Goal: Complete application form

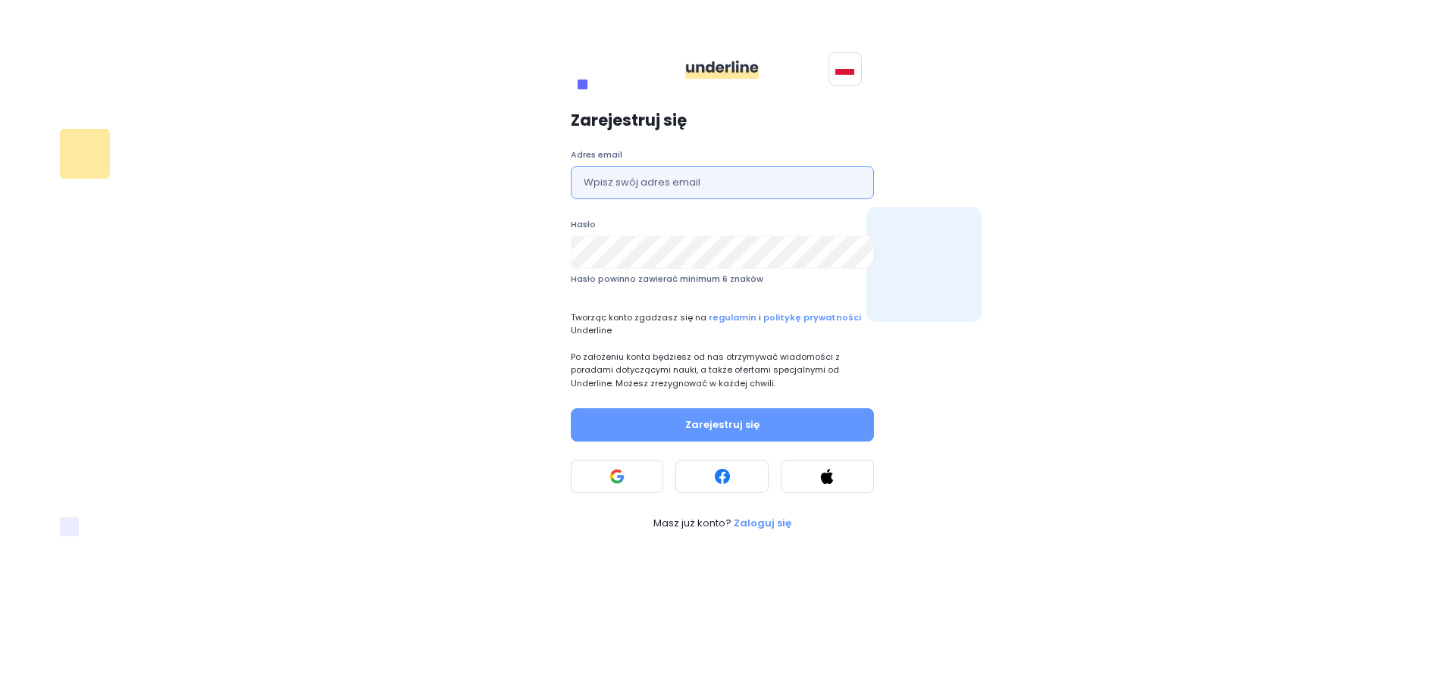
drag, startPoint x: 0, startPoint y: 0, endPoint x: 692, endPoint y: 183, distance: 715.6
click at [692, 183] on input "text" at bounding box center [722, 182] width 303 height 33
type input "[EMAIL_ADDRESS][DOMAIN_NAME]"
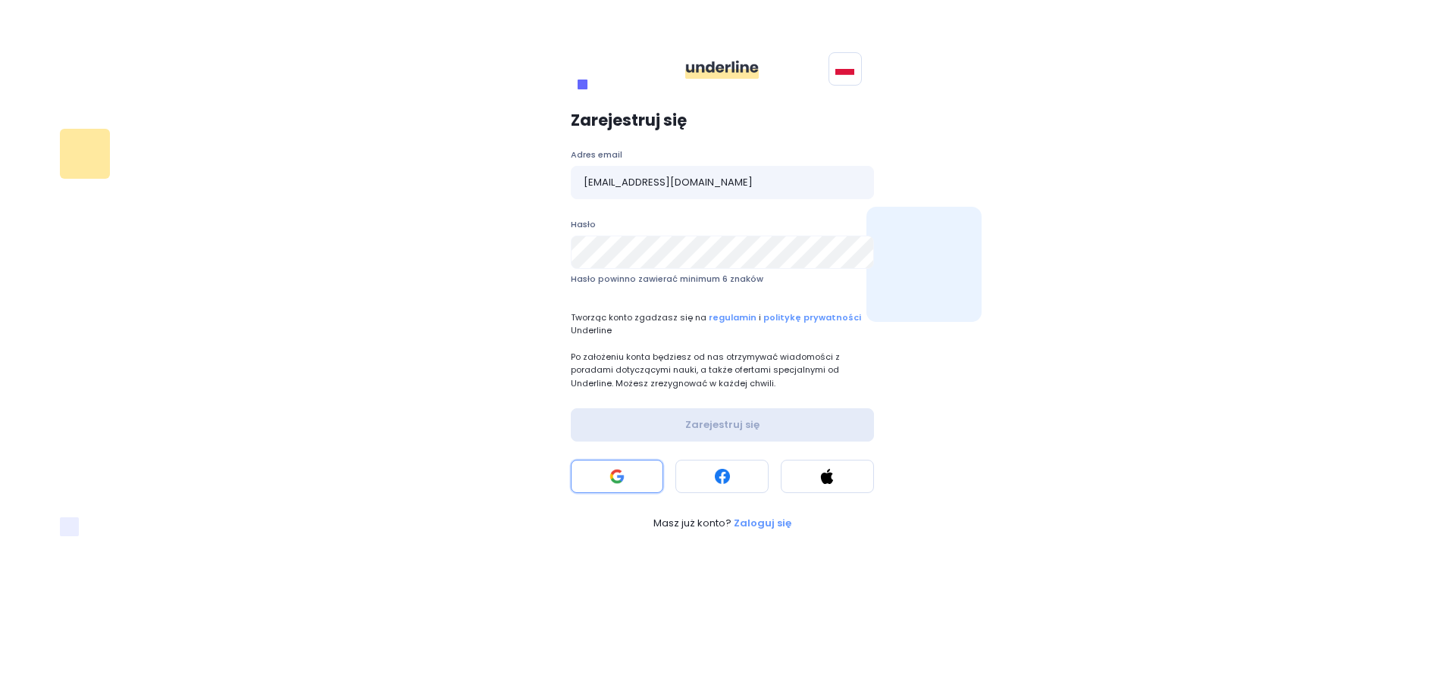
click at [635, 478] on button at bounding box center [617, 476] width 93 height 33
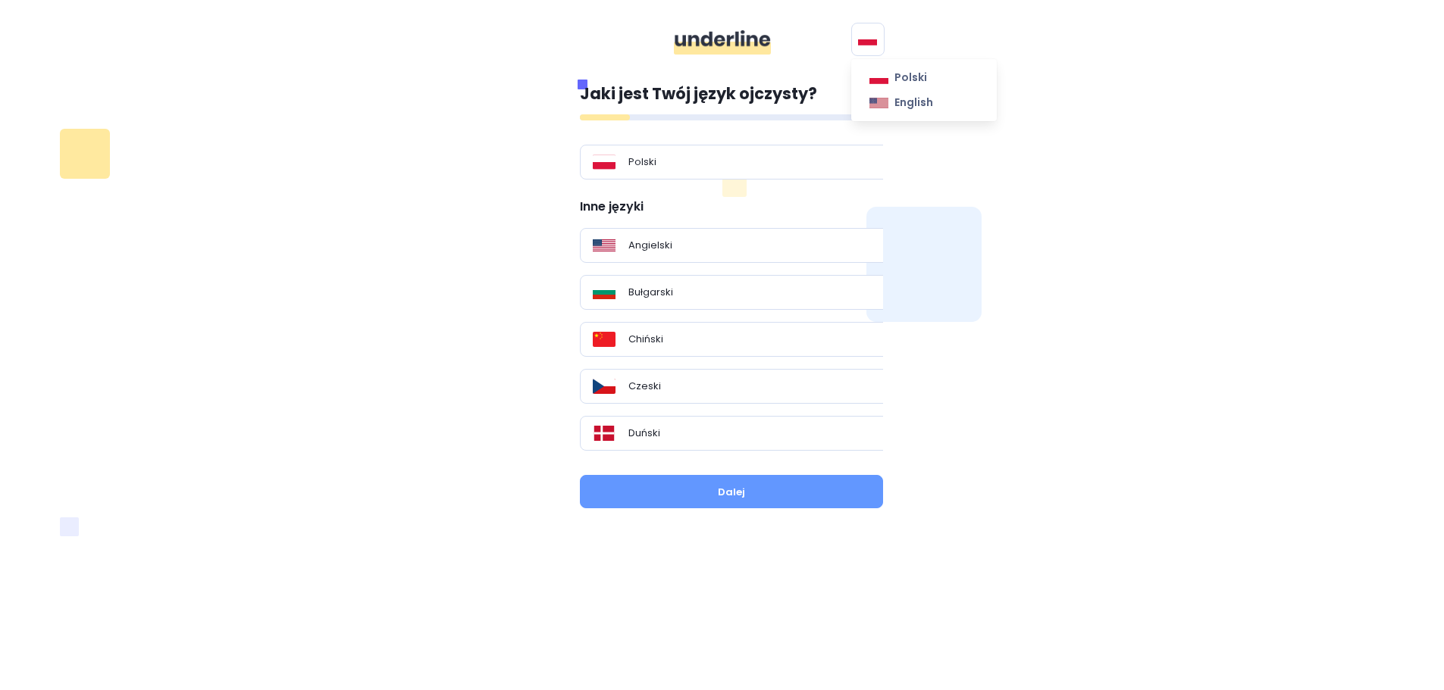
click at [876, 31] on button at bounding box center [867, 39] width 33 height 33
click at [891, 107] on link "English" at bounding box center [922, 102] width 131 height 25
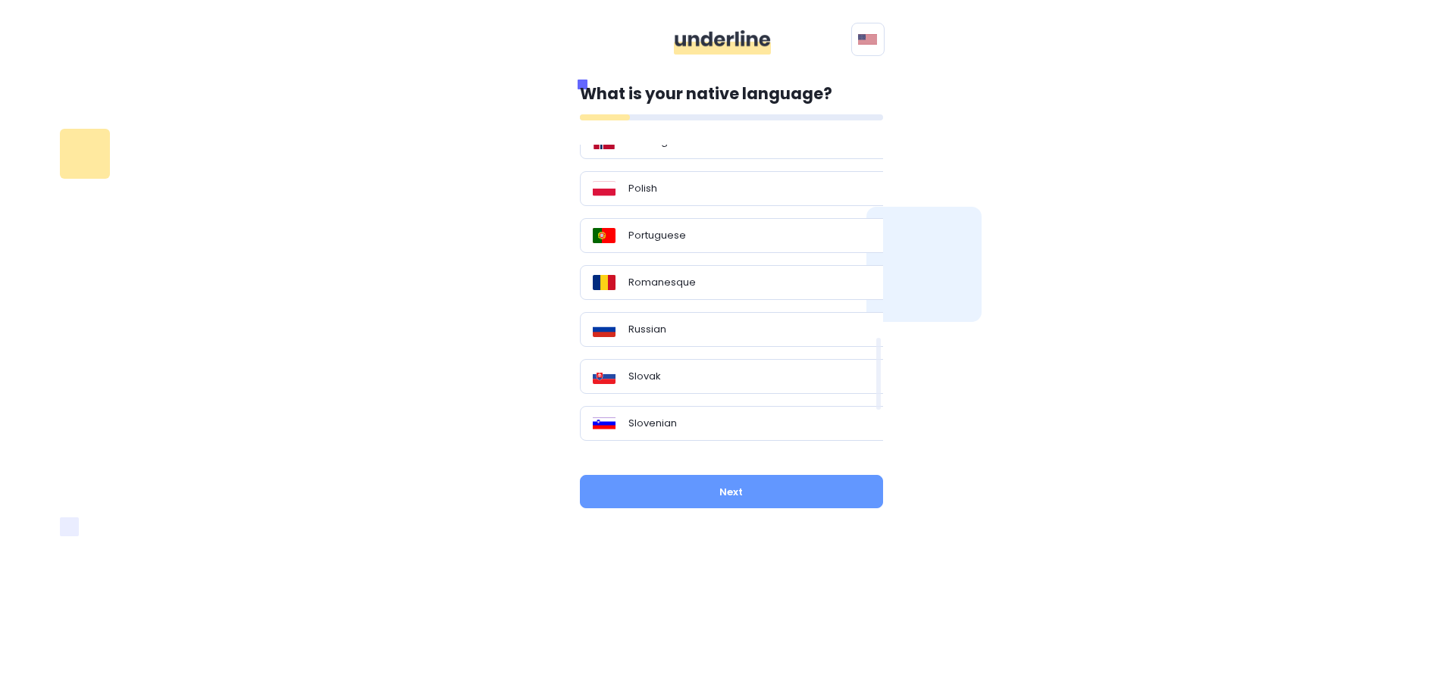
scroll to position [999, 0]
click at [697, 321] on div "Spanish" at bounding box center [737, 327] width 289 height 15
click at [684, 469] on div "What is your native language? Polish Other languages Bulgarian Chinese Czech Da…" at bounding box center [731, 302] width 303 height 440
drag, startPoint x: 690, startPoint y: 484, endPoint x: 699, endPoint y: 481, distance: 9.6
click at [690, 484] on button "Next" at bounding box center [731, 491] width 303 height 33
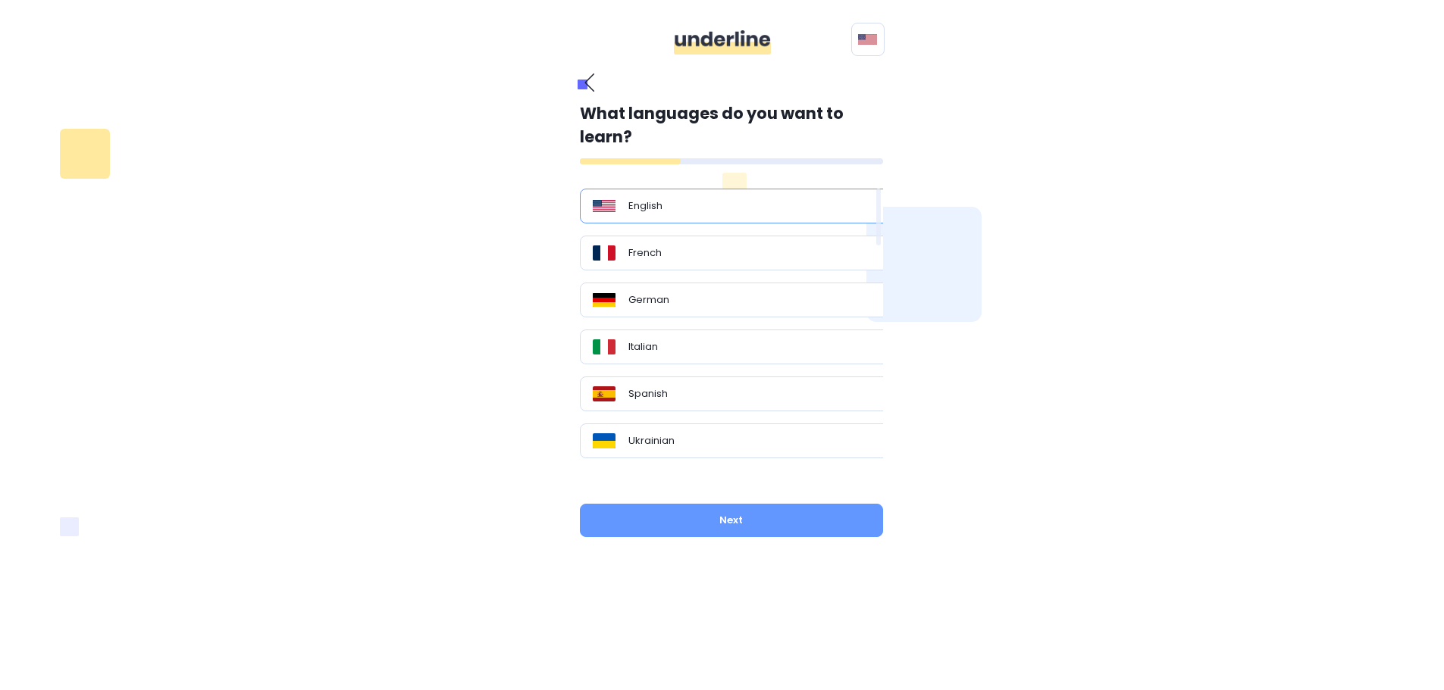
click at [718, 208] on div "English" at bounding box center [737, 206] width 289 height 15
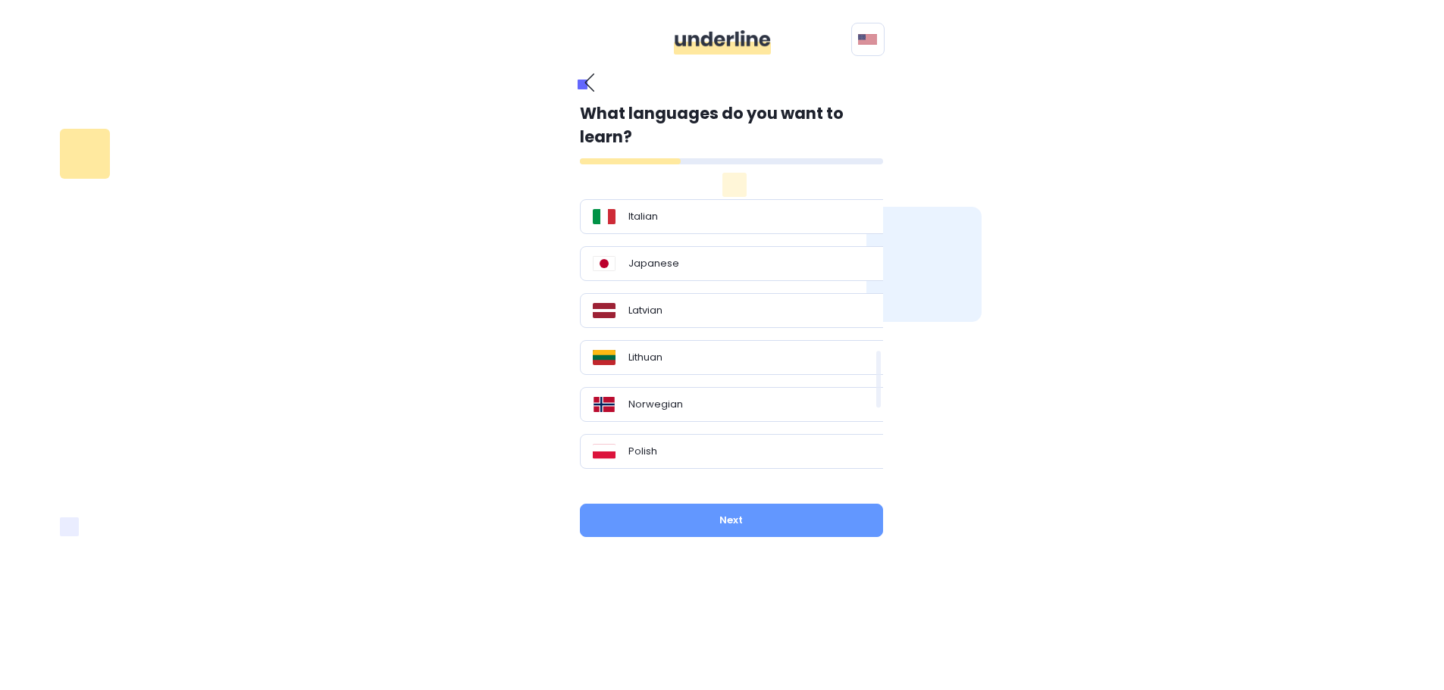
scroll to position [834, 0]
click at [690, 301] on div "Japanese" at bounding box center [737, 301] width 289 height 15
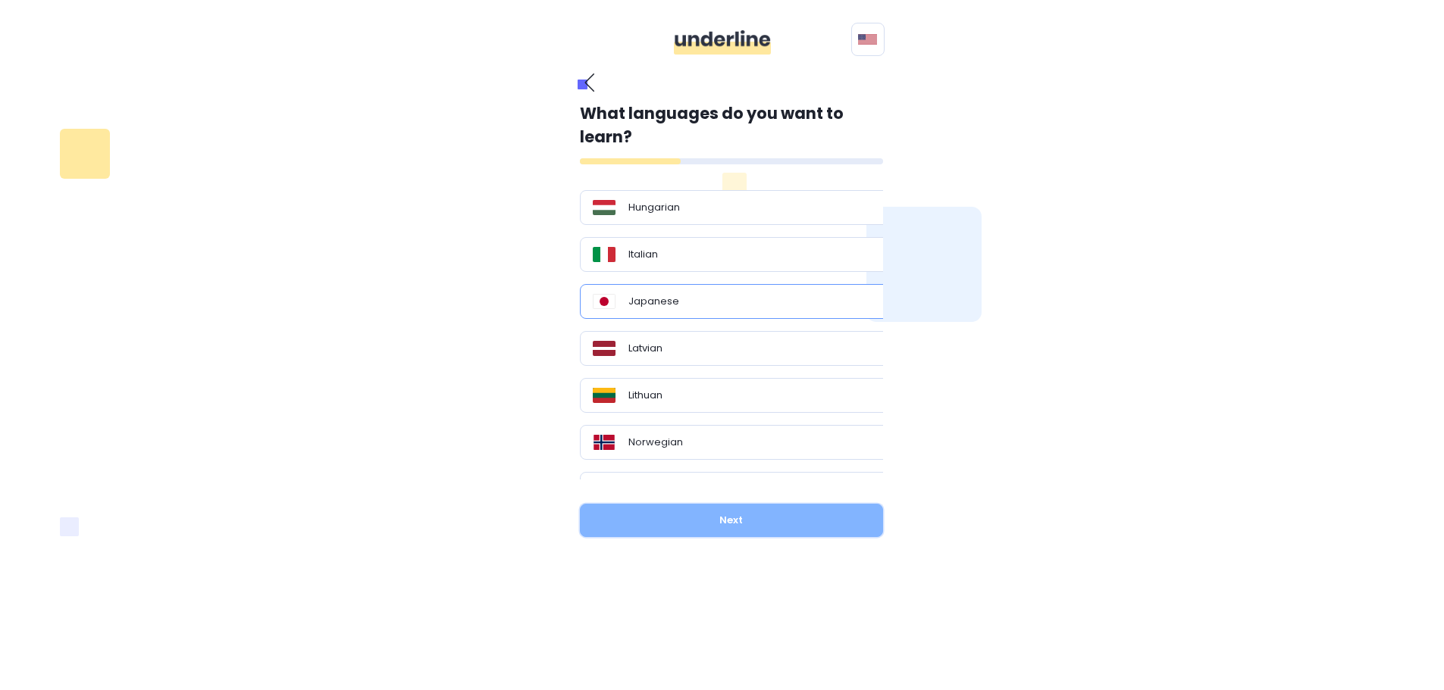
click at [706, 517] on button "Next" at bounding box center [731, 520] width 303 height 33
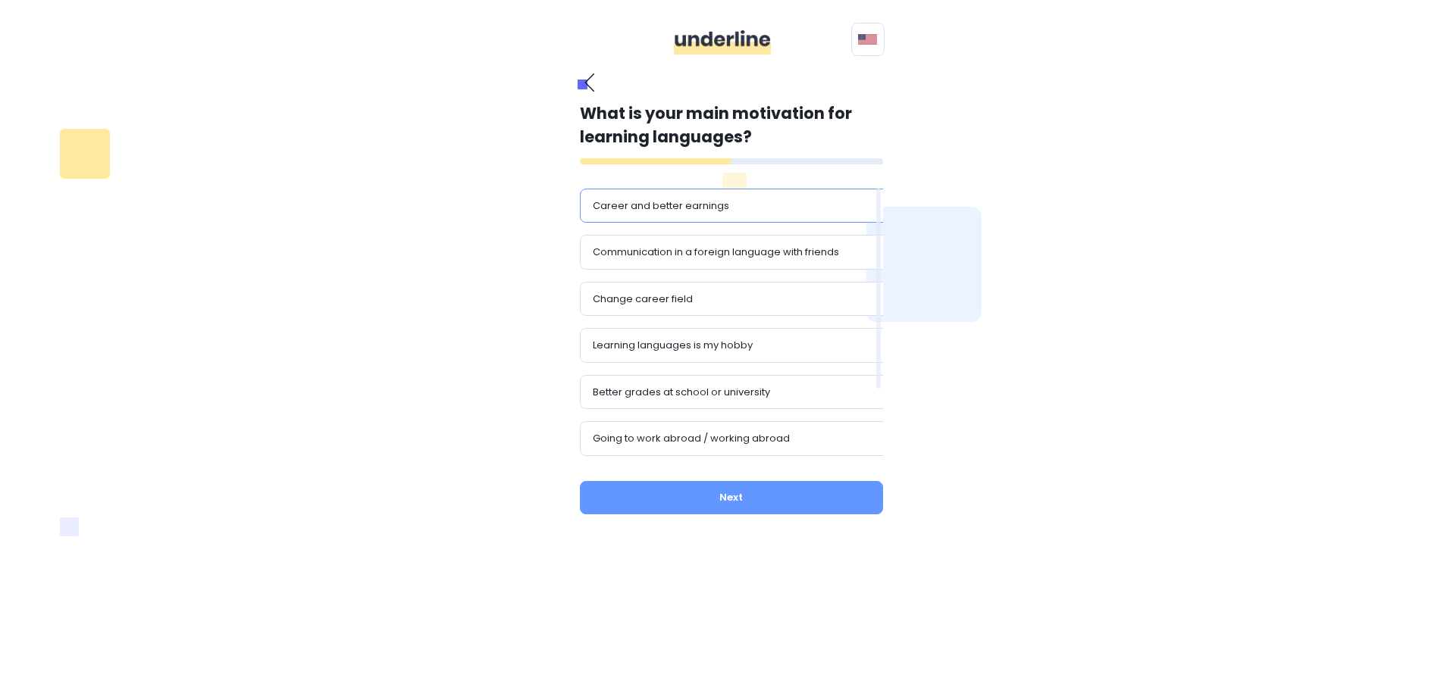
click at [788, 214] on div "Career and better earnings" at bounding box center [737, 206] width 315 height 35
click at [746, 493] on button "Next" at bounding box center [731, 497] width 303 height 33
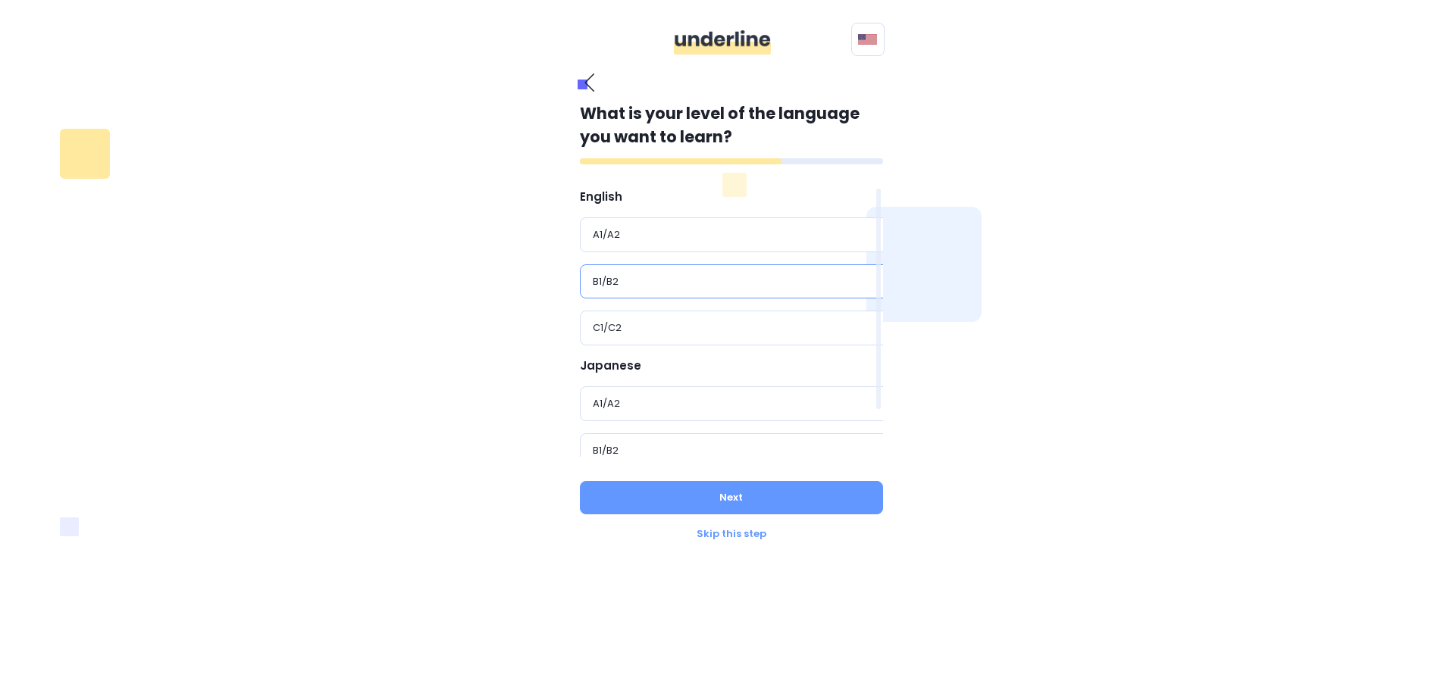
click at [689, 287] on div "B1/B2" at bounding box center [737, 281] width 289 height 15
click at [708, 488] on button "Next" at bounding box center [731, 497] width 303 height 33
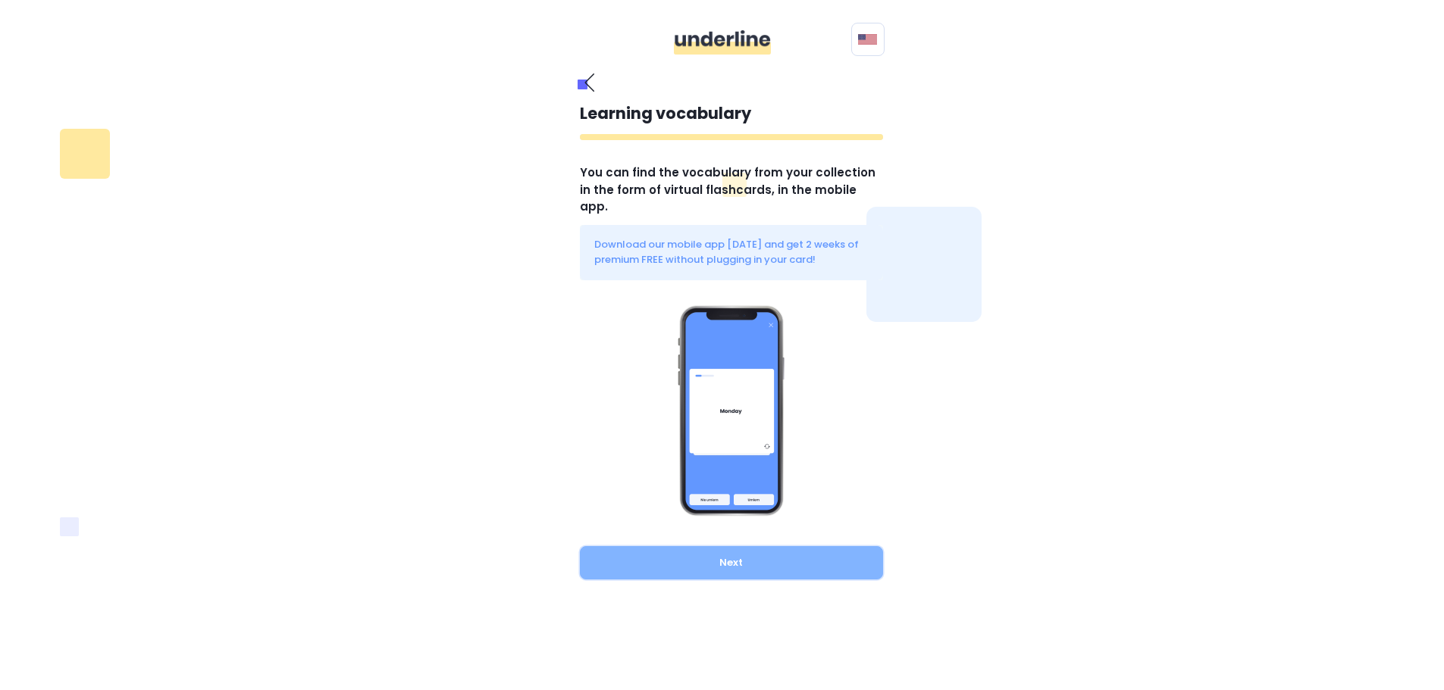
click at [752, 548] on button "Next" at bounding box center [731, 562] width 303 height 33
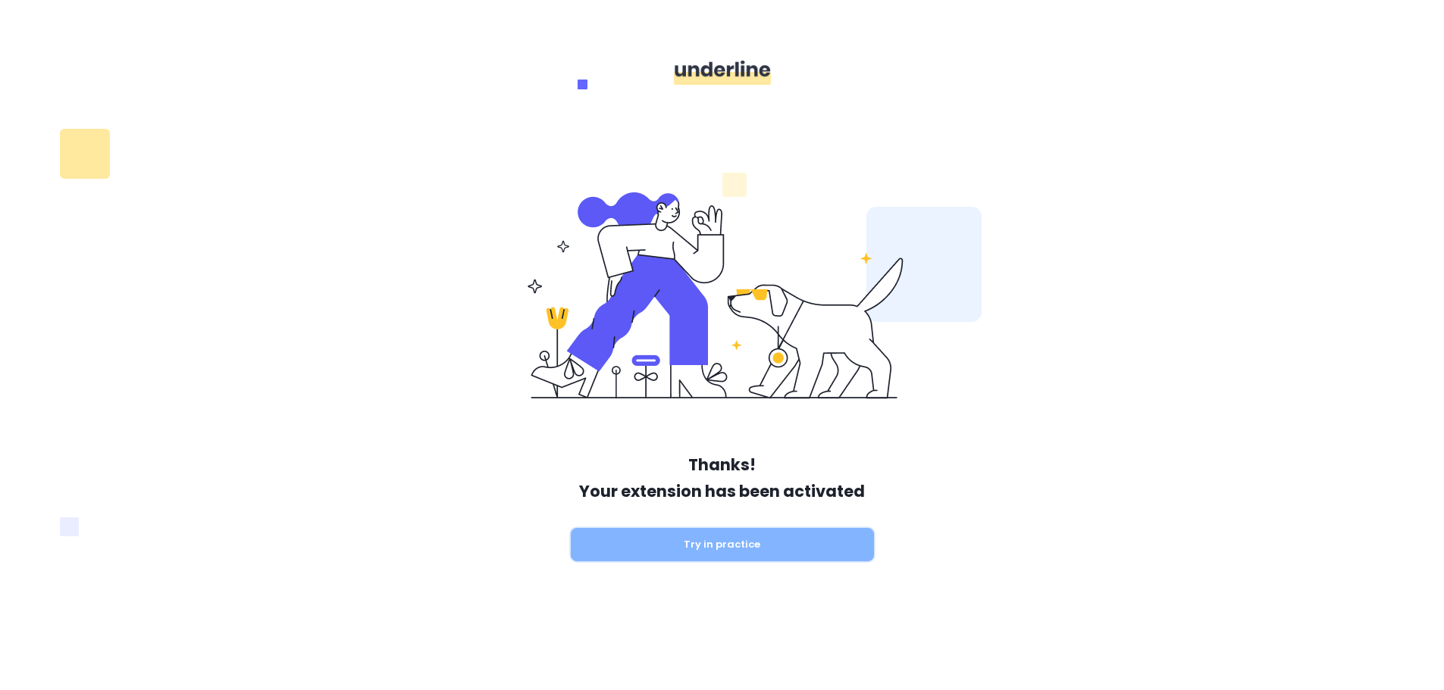
click at [746, 553] on button "Try in practice" at bounding box center [722, 544] width 303 height 33
